Goal: Task Accomplishment & Management: Manage account settings

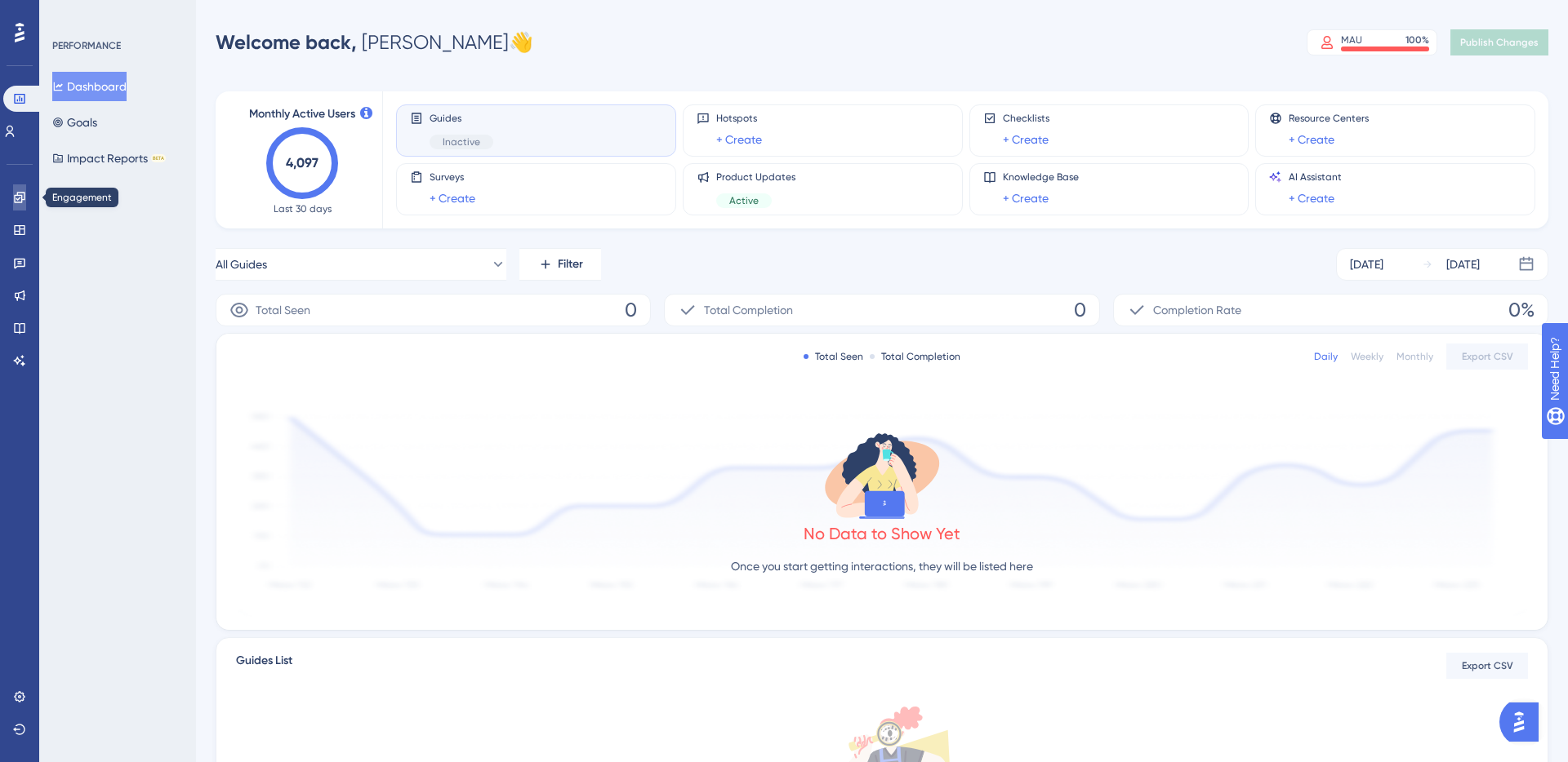
click at [23, 198] on icon at bounding box center [19, 197] width 10 height 10
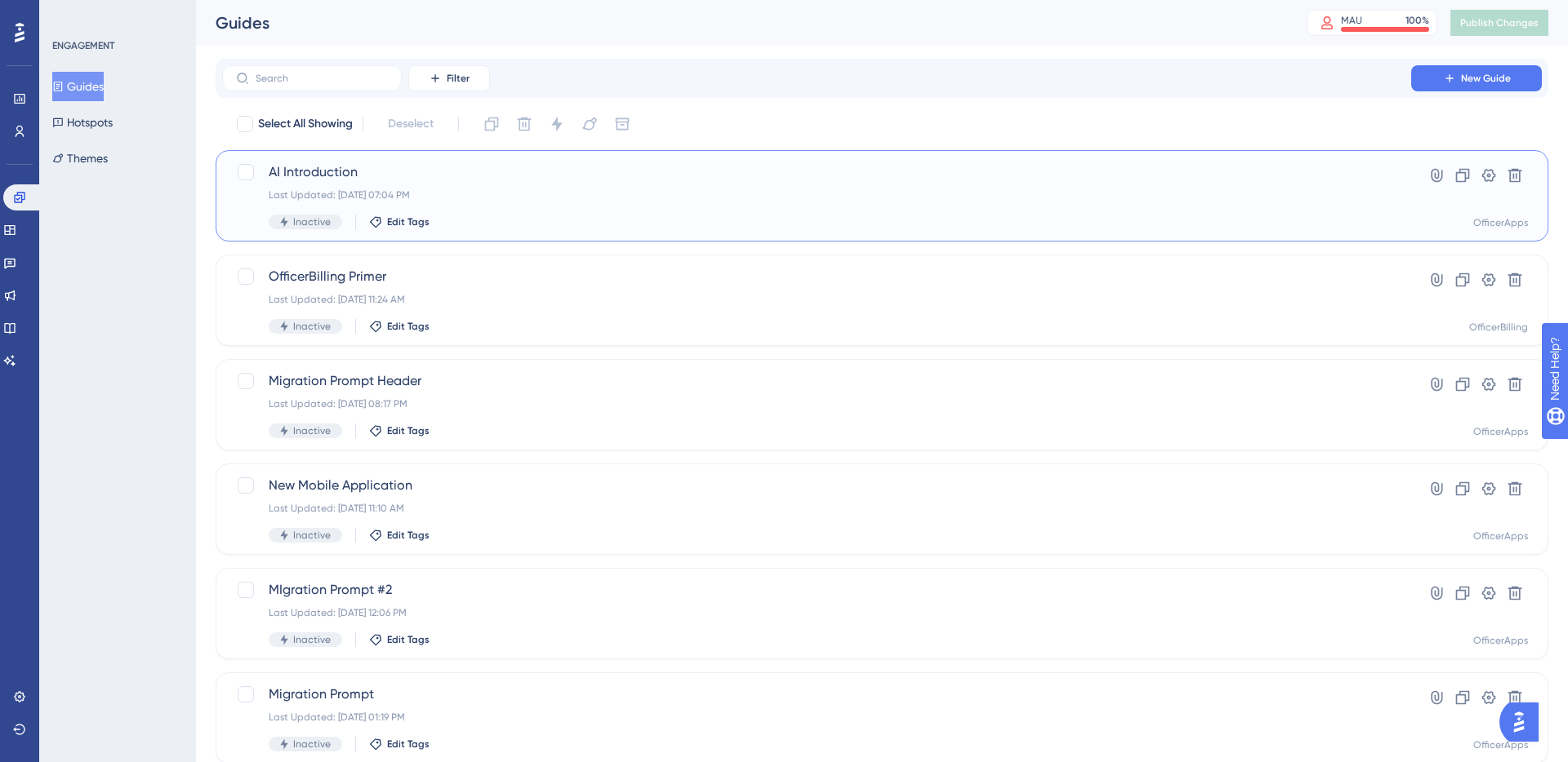
click at [319, 172] on span "AI Introduction" at bounding box center [817, 172] width 1096 height 20
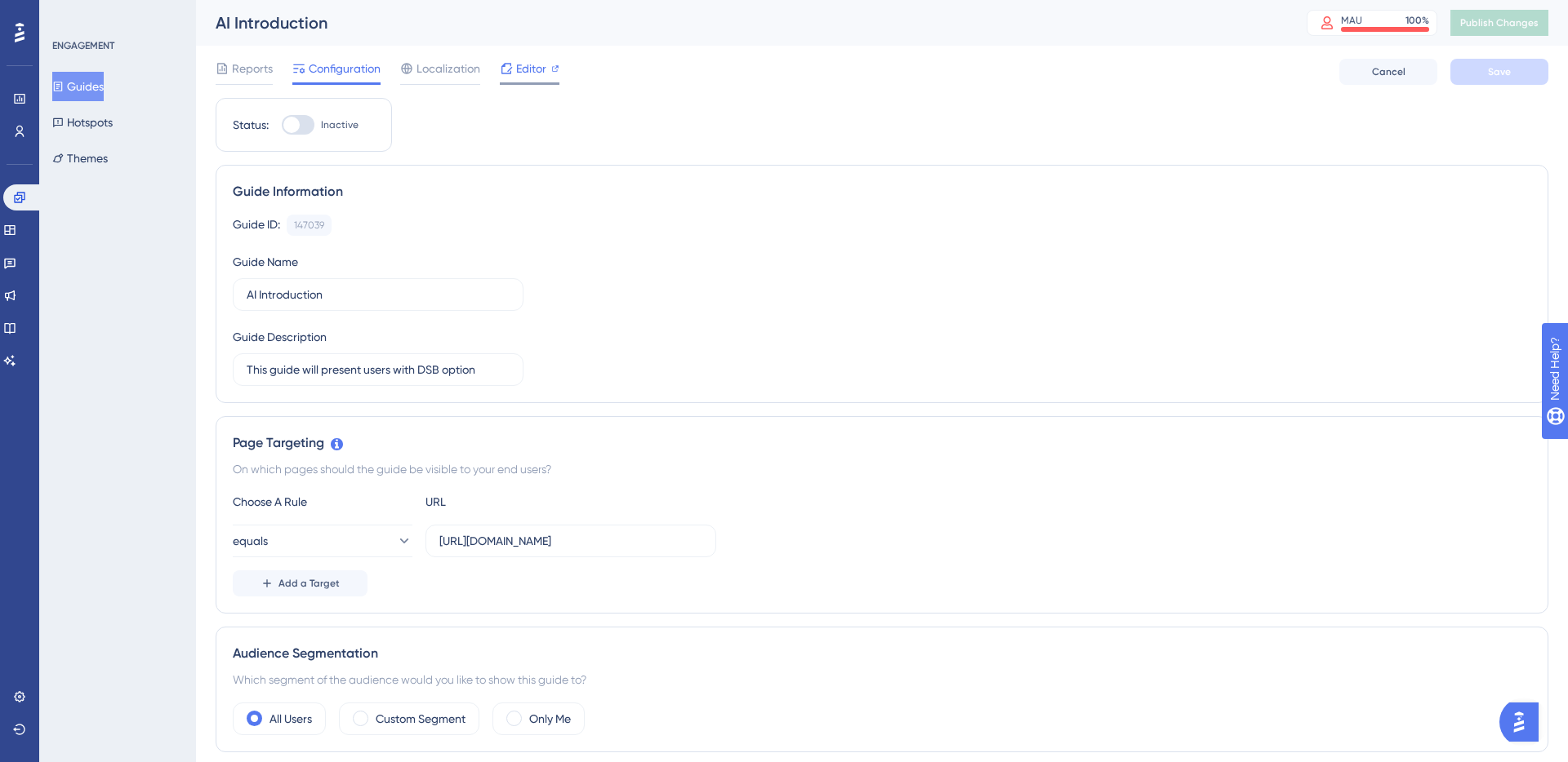
click at [516, 69] on span "Editor" at bounding box center [531, 68] width 30 height 20
click at [307, 127] on div at bounding box center [298, 125] width 33 height 20
click at [282, 126] on input "Inactive" at bounding box center [281, 125] width 1 height 1
checkbox input "true"
click at [1500, 76] on span "Save" at bounding box center [1499, 71] width 23 height 13
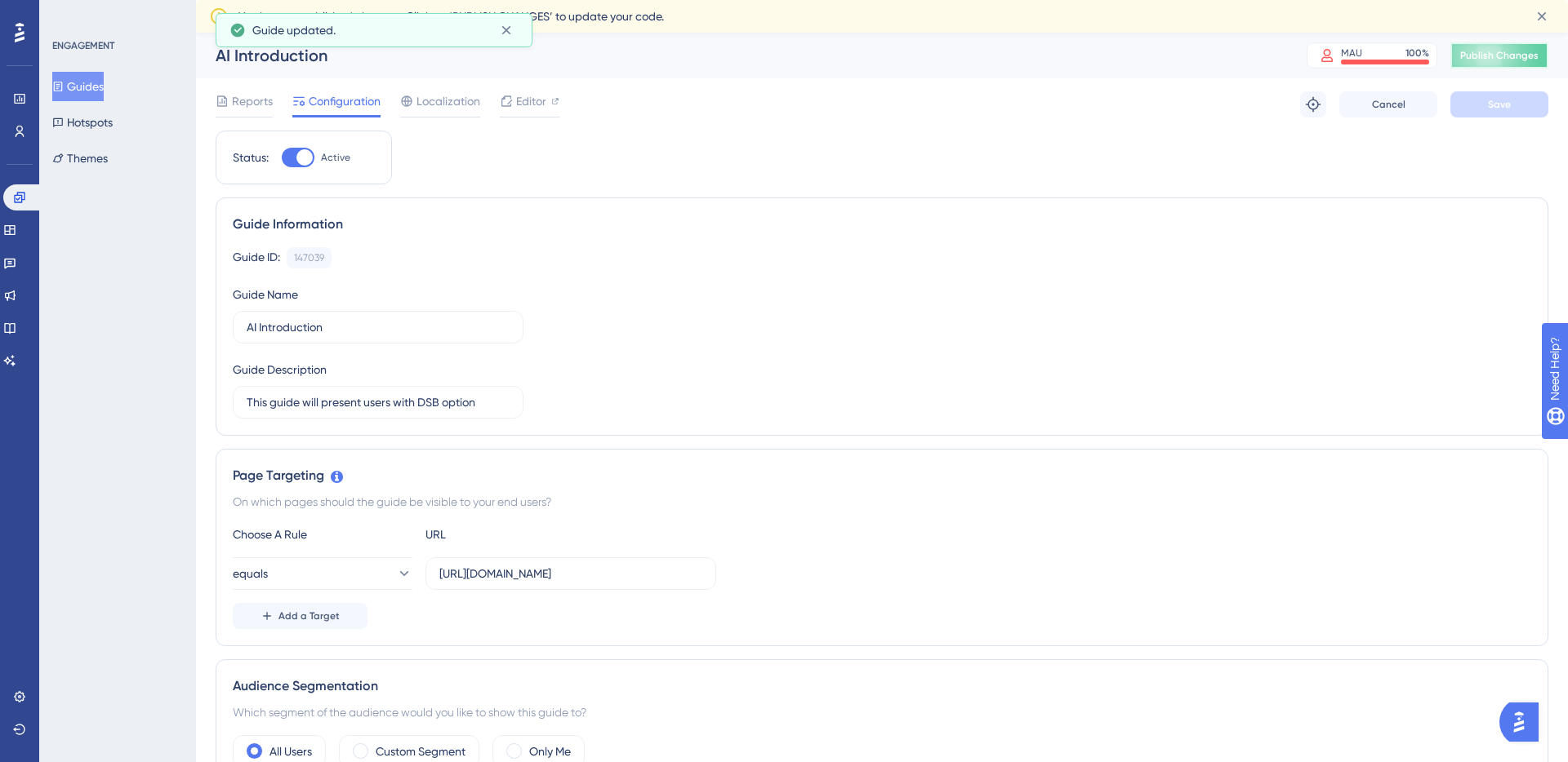
click at [1504, 58] on span "Publish Changes" at bounding box center [1499, 55] width 78 height 13
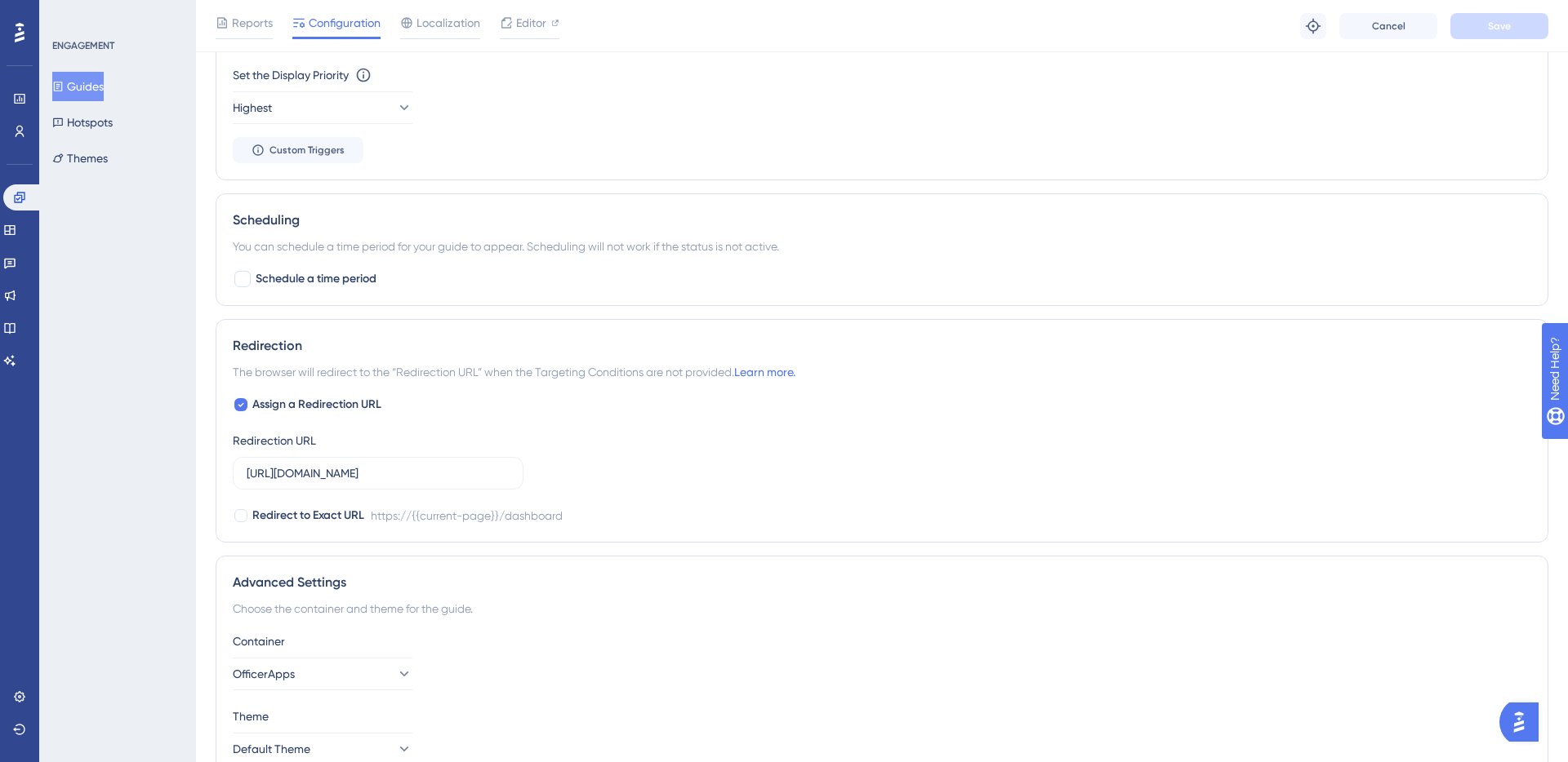
scroll to position [1058, 0]
